Goal: Information Seeking & Learning: Understand process/instructions

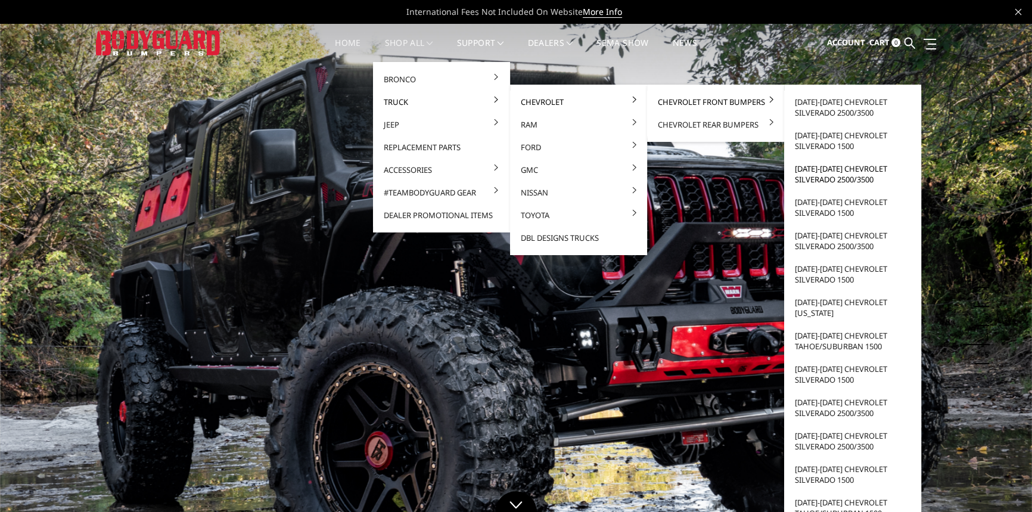
click at [850, 174] on link "[DATE]-[DATE] Chevrolet Silverado 2500/3500" at bounding box center [853, 173] width 128 height 33
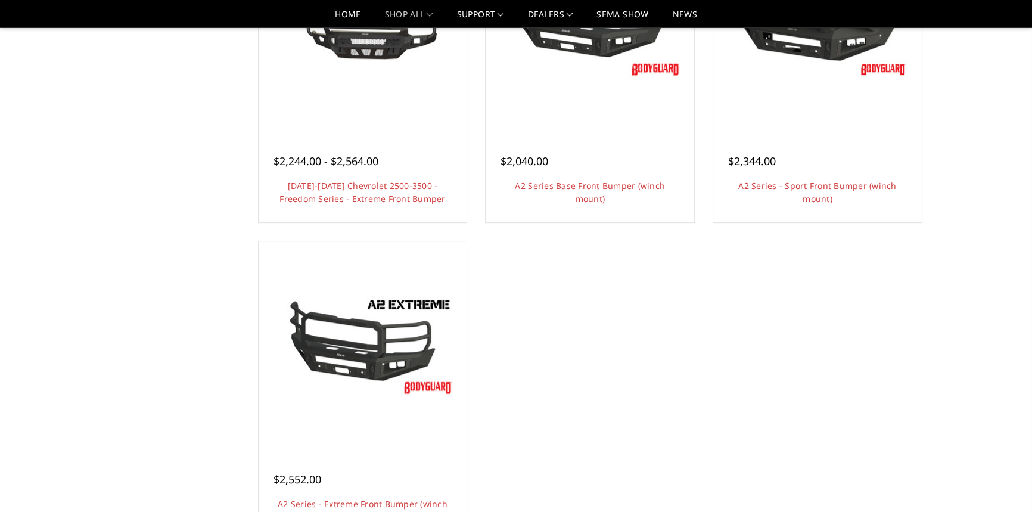
scroll to position [921, 0]
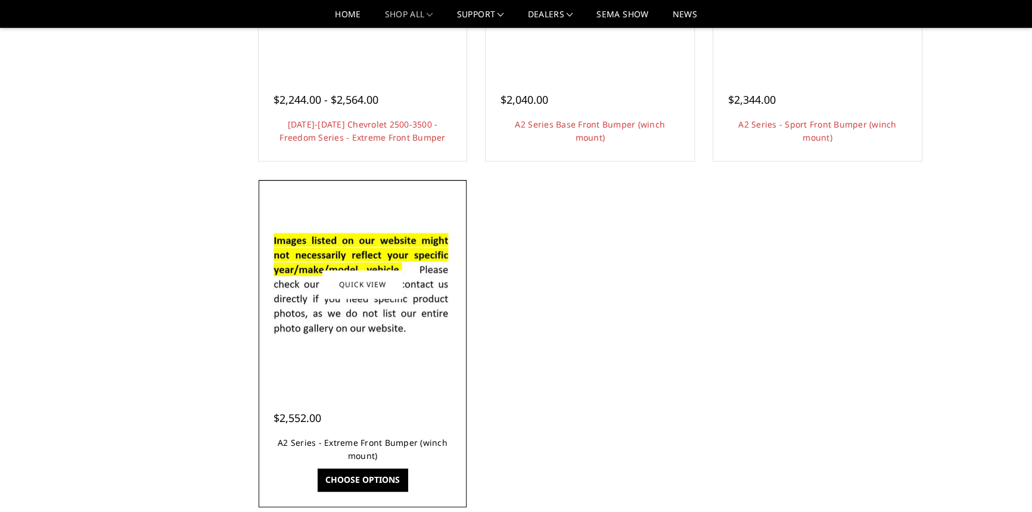
click at [345, 443] on link "A2 Series - Extreme Front Bumper (winch mount)" at bounding box center [363, 449] width 170 height 24
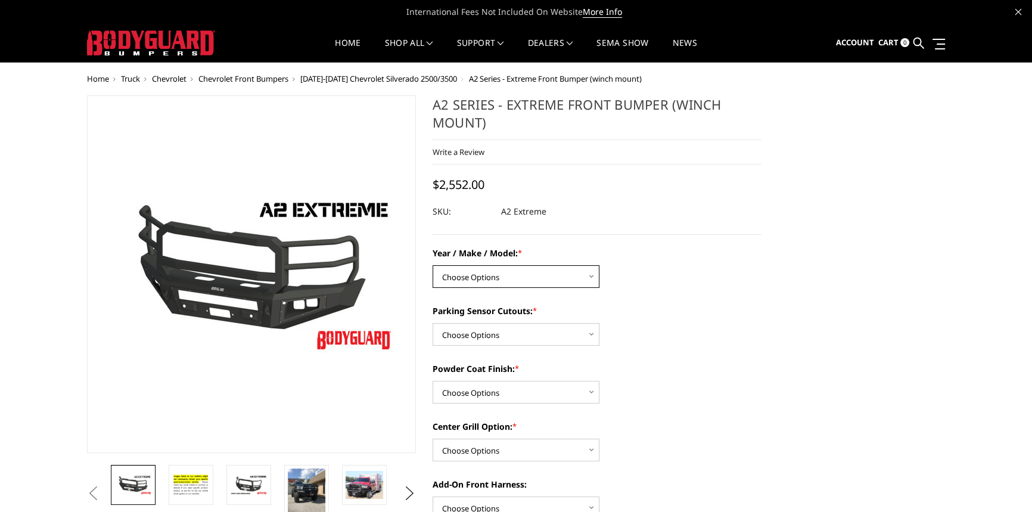
click at [510, 270] on select "Choose Options Chevrolet 20-23 2500 / 3500 Ford 17-22 F250 / F350 Ford 17-22 F4…" at bounding box center [516, 276] width 167 height 23
select select "1320"
click at [433, 266] on select "Choose Options Chevrolet 20-23 2500 / 3500 Ford 17-22 F250 / F350 Ford 17-22 F4…" at bounding box center [516, 276] width 167 height 23
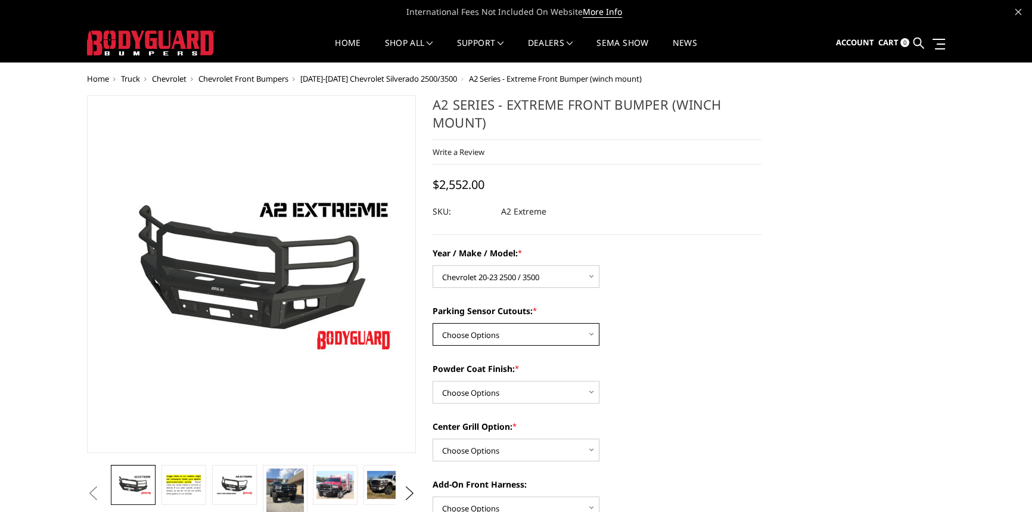
click at [530, 335] on select "Choose Options Yes - I have front parking sensors No - I do NOT have parking se…" at bounding box center [516, 334] width 167 height 23
select select "540"
click at [433, 324] on select "Choose Options Yes - I have front parking sensors No - I do NOT have parking se…" at bounding box center [516, 334] width 167 height 23
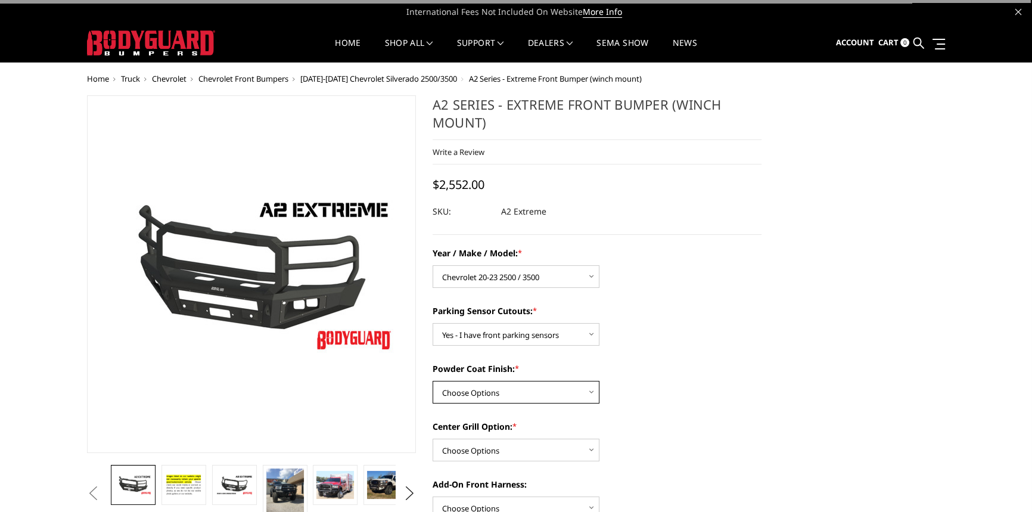
click at [535, 395] on select "Choose Options Bare metal (included) Texture Black Powder Coat" at bounding box center [516, 392] width 167 height 23
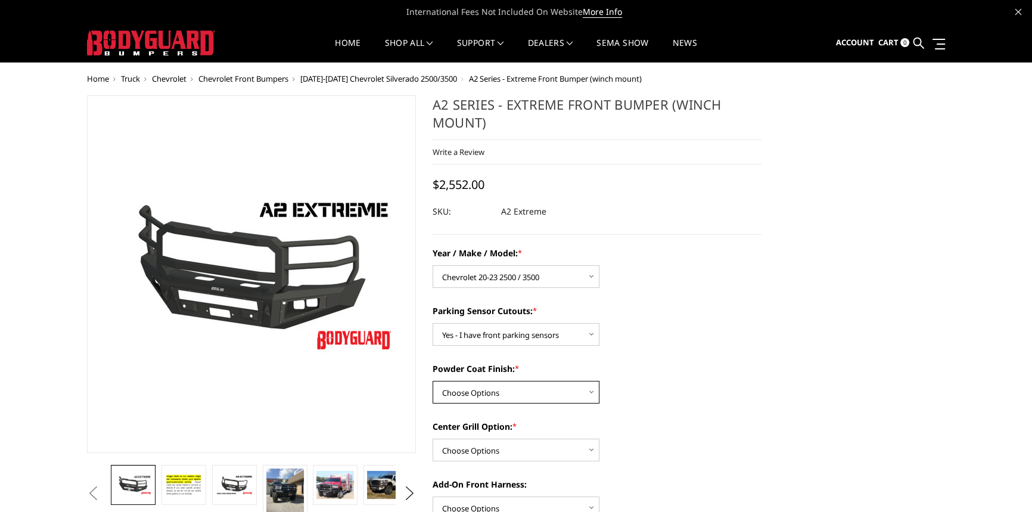
select select "520"
click at [433, 381] on select "Choose Options Bare metal (included) Texture Black Powder Coat" at bounding box center [516, 392] width 167 height 23
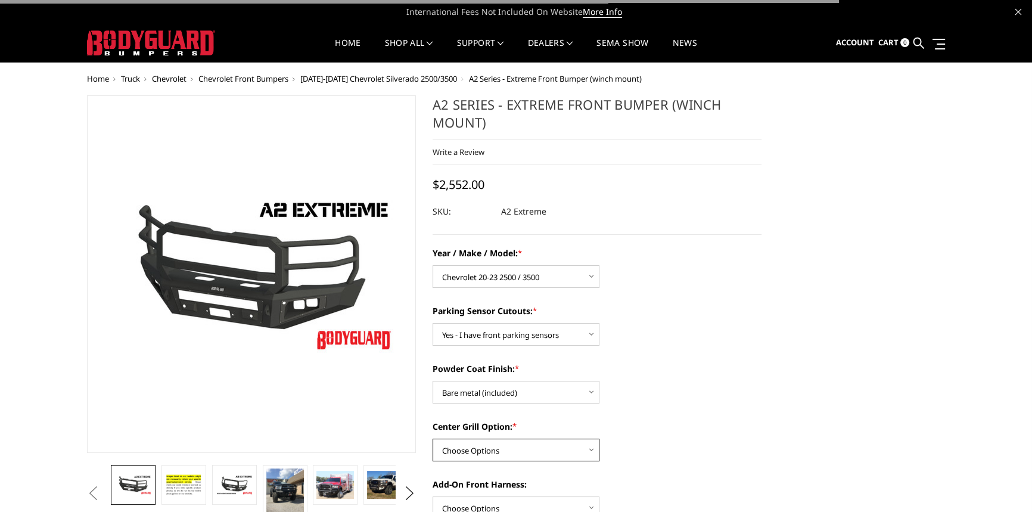
click at [529, 445] on select "Choose Options Add expanded metal in center grill Decline this option" at bounding box center [516, 450] width 167 height 23
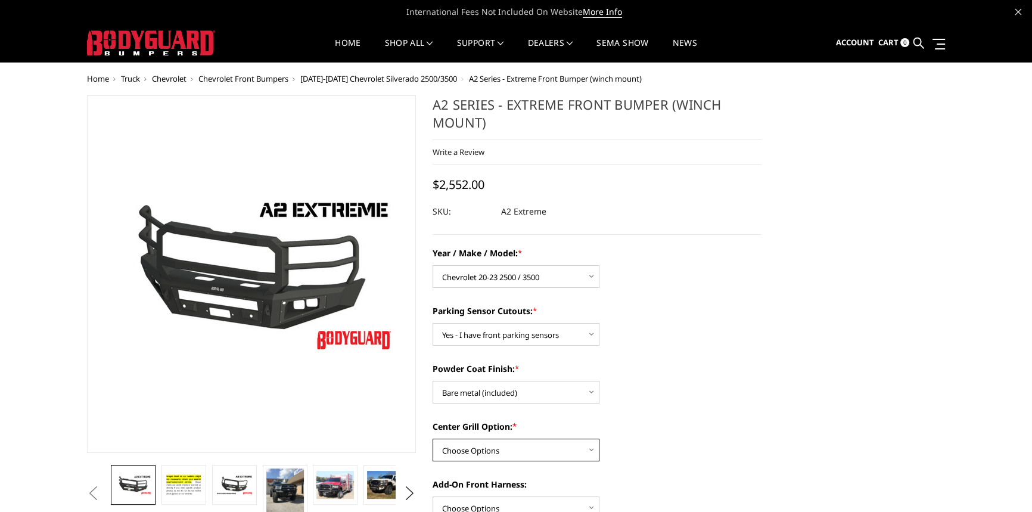
select select "1081"
click at [433, 439] on select "Choose Options Add expanded metal in center grill Decline this option" at bounding box center [516, 450] width 167 height 23
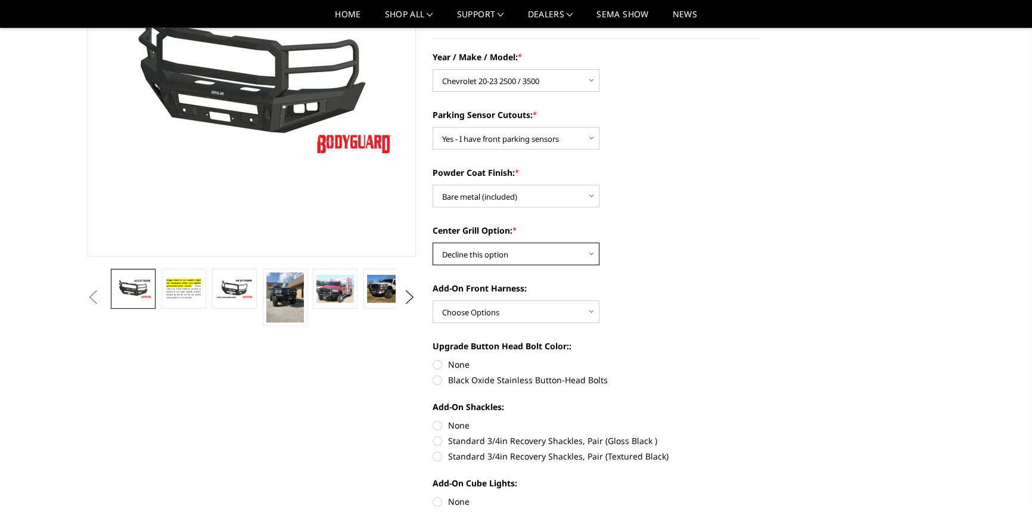
scroll to position [162, 0]
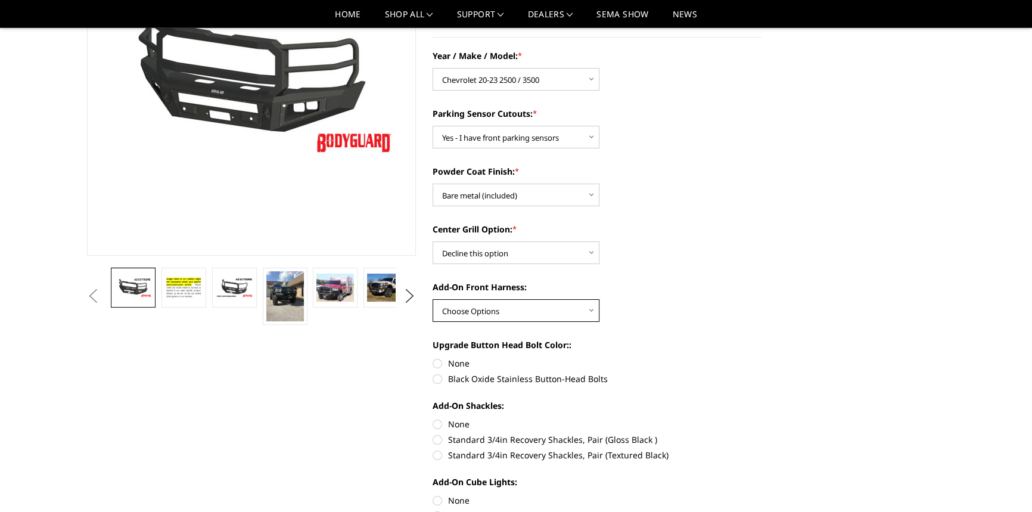
click at [510, 308] on select "Choose Options WITH front camera harness WITHOUT front camera harness" at bounding box center [516, 310] width 167 height 23
select select "1695"
click at [433, 299] on select "Choose Options WITH front camera harness WITHOUT front camera harness" at bounding box center [516, 310] width 167 height 23
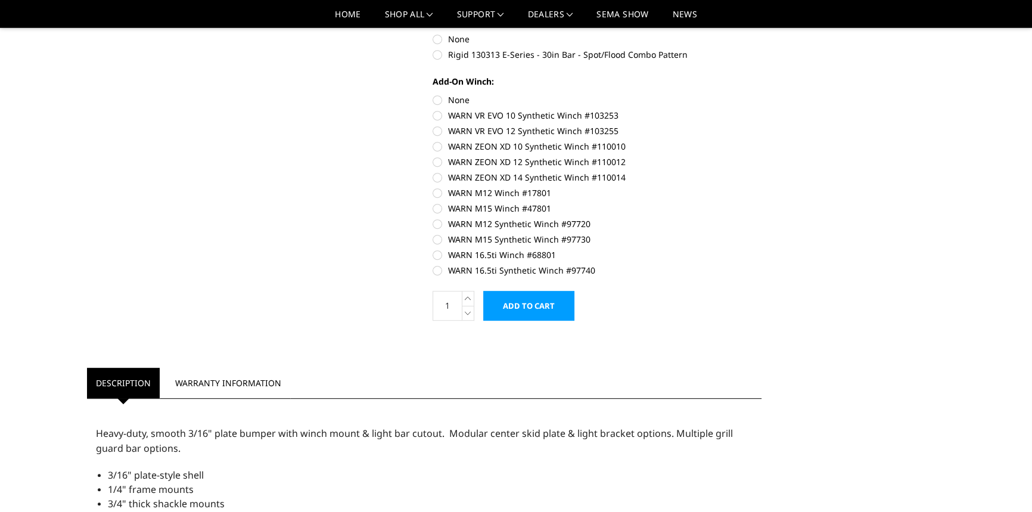
scroll to position [812, 0]
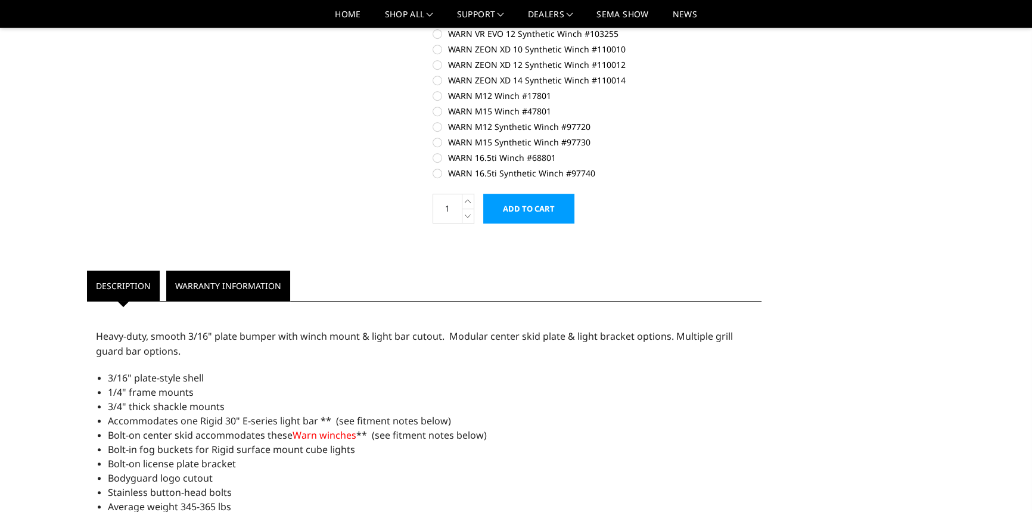
drag, startPoint x: 219, startPoint y: 283, endPoint x: 226, endPoint y: 283, distance: 7.2
click at [220, 284] on link "Warranty Information" at bounding box center [228, 286] width 124 height 30
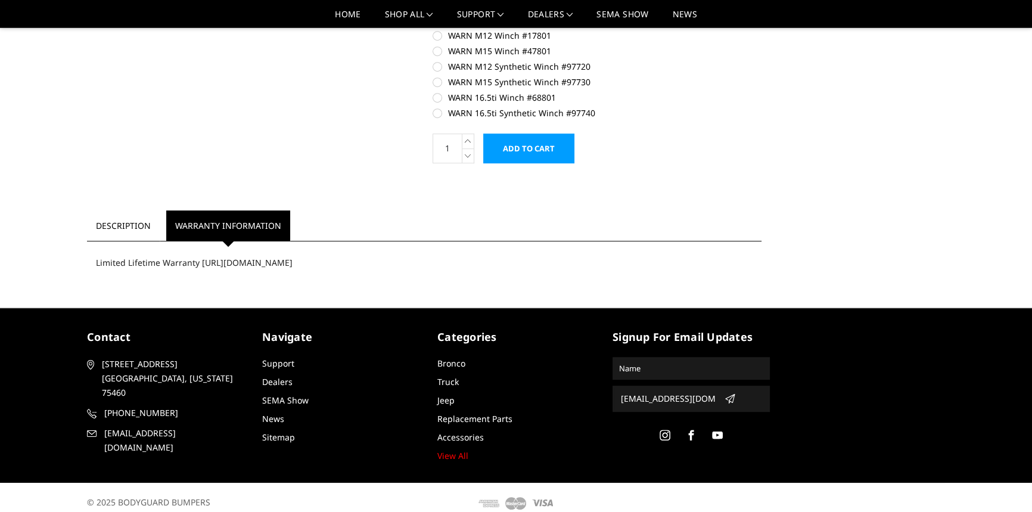
scroll to position [884, 0]
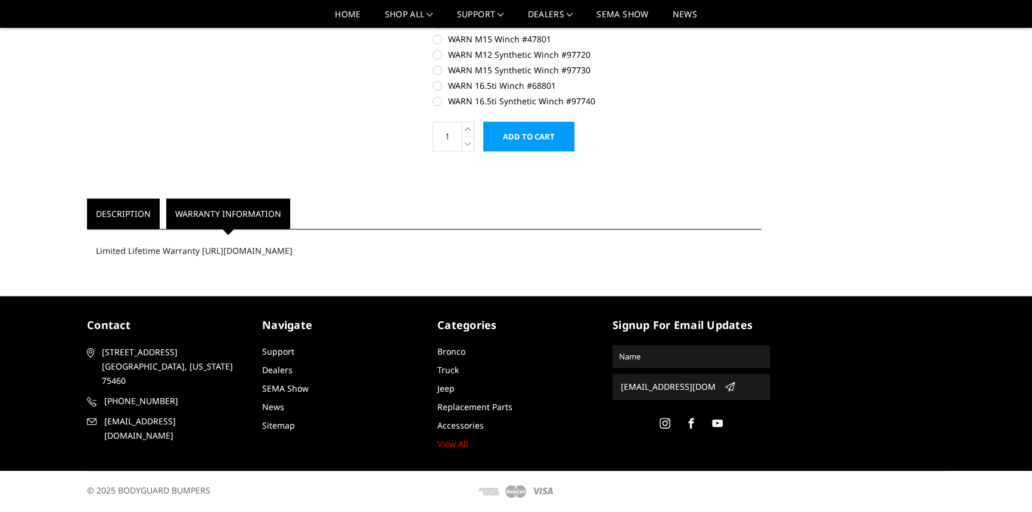
click at [132, 223] on link "Description" at bounding box center [123, 213] width 73 height 30
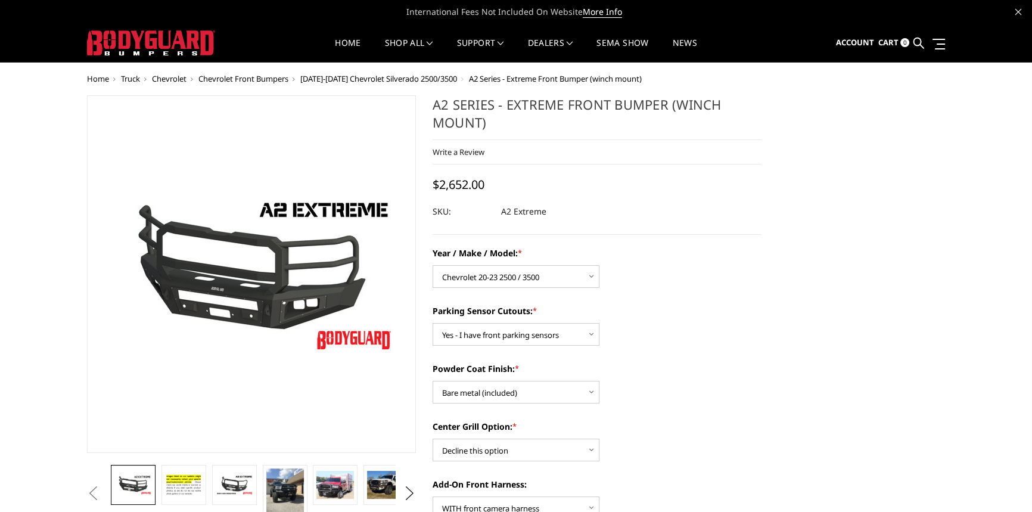
scroll to position [0, 0]
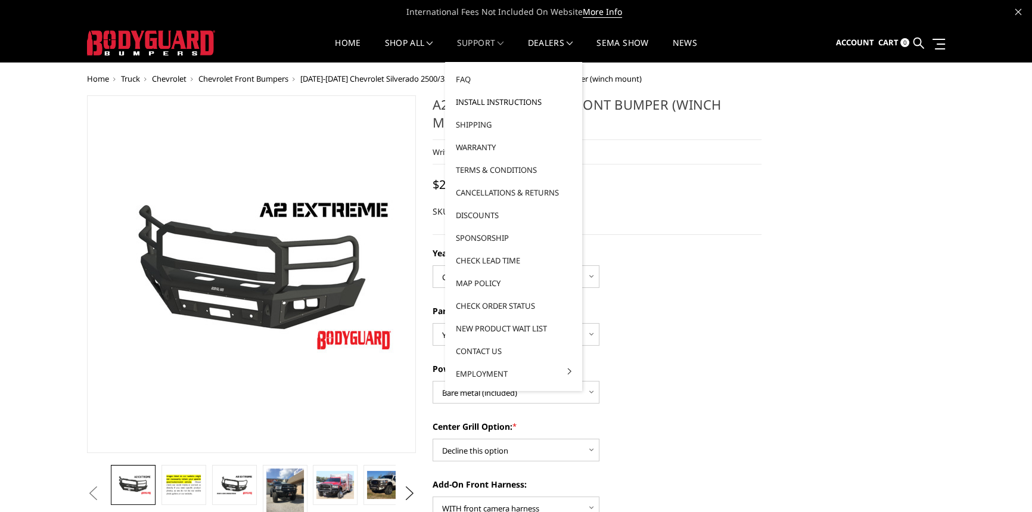
click at [510, 100] on link "Install Instructions" at bounding box center [514, 102] width 128 height 23
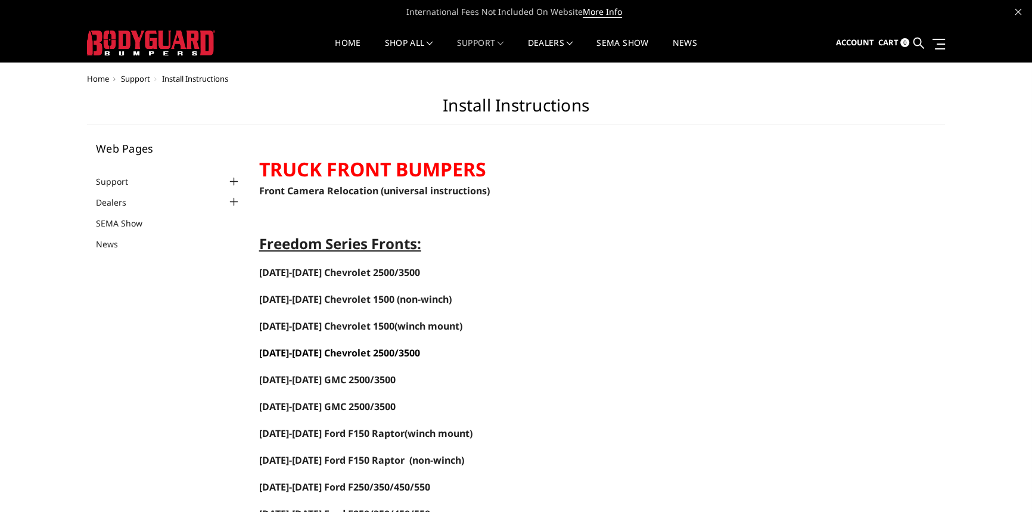
click at [356, 352] on span "2020-2023 Chevrolet 2500/3500" at bounding box center [339, 352] width 161 height 13
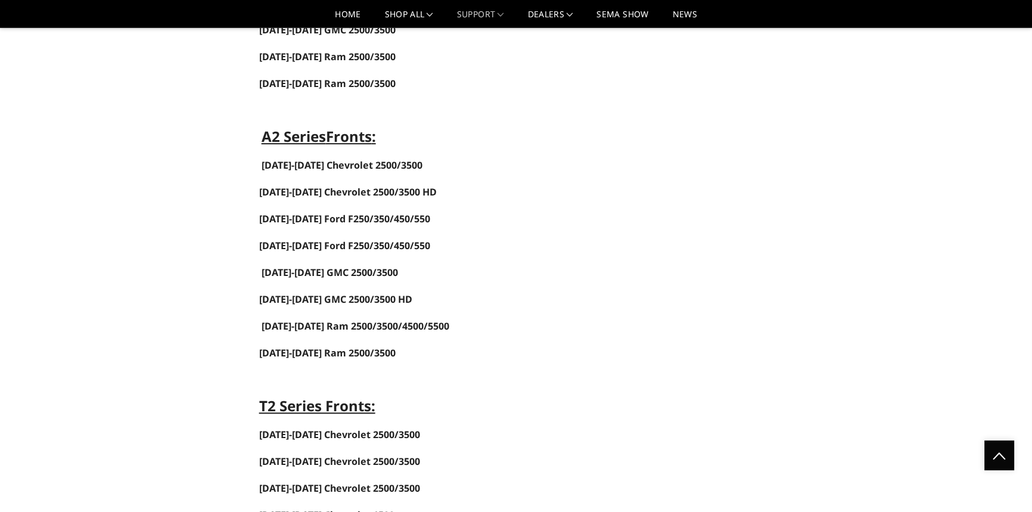
scroll to position [650, 0]
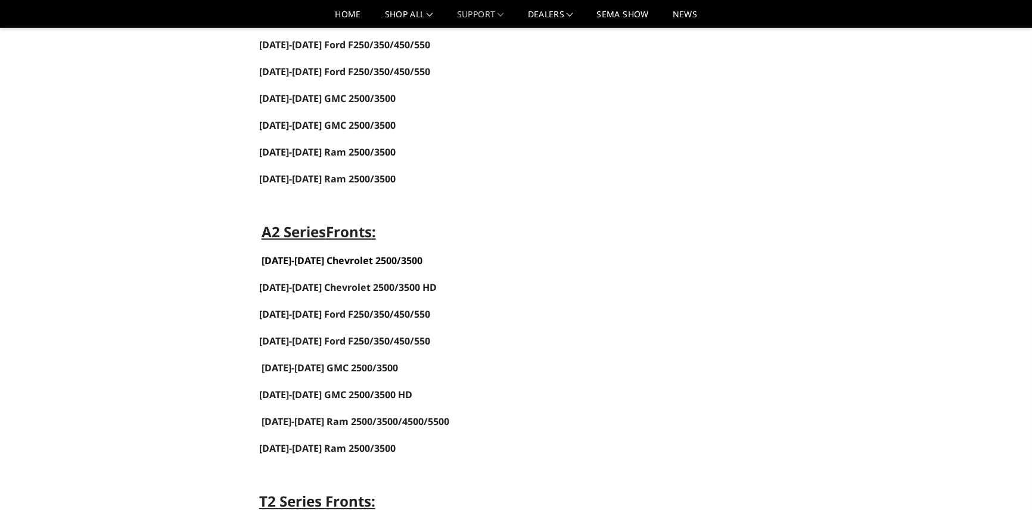
click at [370, 267] on link "2020-2023 Chevrolet 2500/3500" at bounding box center [342, 260] width 161 height 13
